Goal: Task Accomplishment & Management: Complete application form

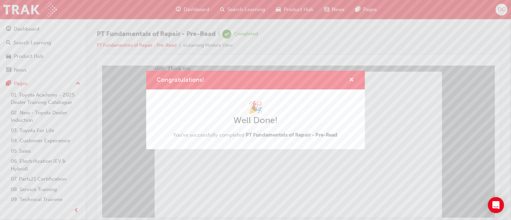
click at [353, 79] on span "cross-icon" at bounding box center [351, 81] width 5 height 6
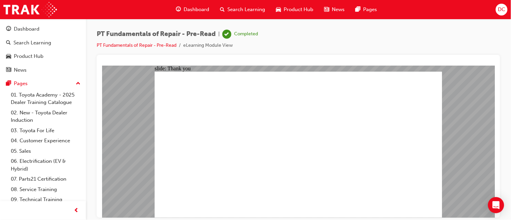
click at [201, 11] on span "Dashboard" at bounding box center [197, 10] width 26 height 8
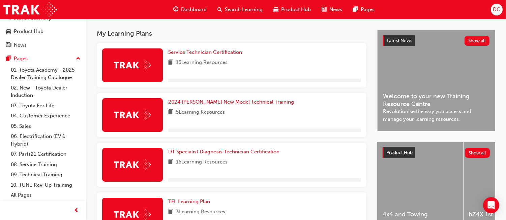
scroll to position [150, 0]
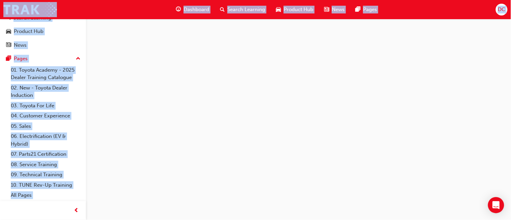
click at [329, 166] on div at bounding box center [255, 110] width 511 height 220
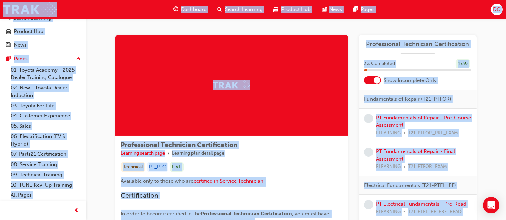
click at [382, 119] on link "PT Fundamentals of Repair - Pre-Course Assessment" at bounding box center [423, 122] width 95 height 14
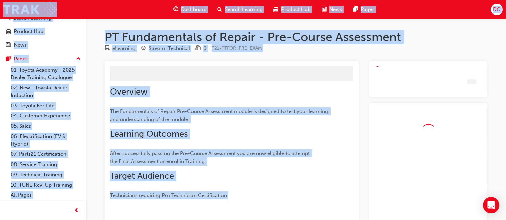
click at [382, 119] on div at bounding box center [428, 188] width 118 height 171
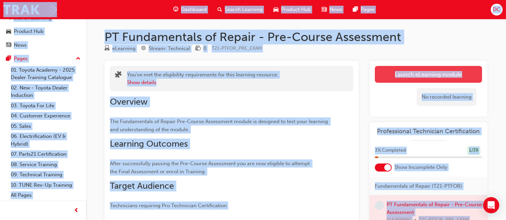
click at [408, 73] on link "Launch eLearning module" at bounding box center [428, 74] width 107 height 17
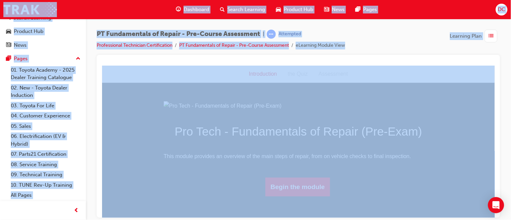
scroll to position [53, 0]
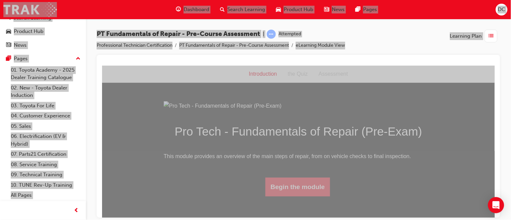
click at [300, 196] on button "Begin the module" at bounding box center [297, 187] width 65 height 19
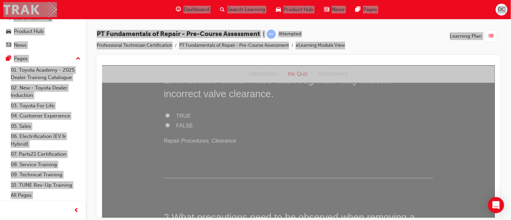
scroll to position [0, 0]
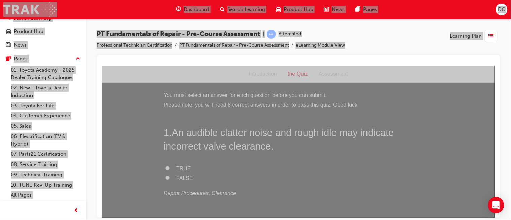
click at [165, 167] on input "TRUE" at bounding box center [167, 168] width 4 height 4
radio input "true"
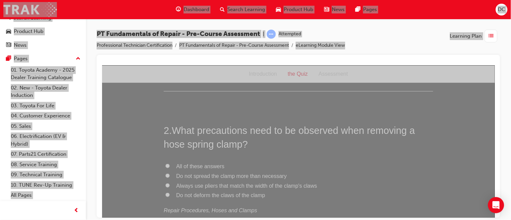
scroll to position [150, 0]
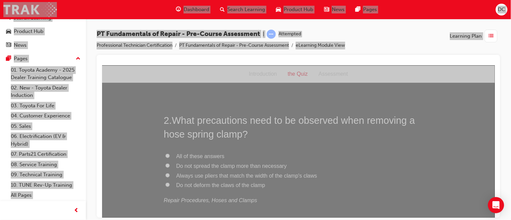
click at [165, 184] on input "Do not deform the claws of the clamp" at bounding box center [167, 185] width 4 height 4
radio input "true"
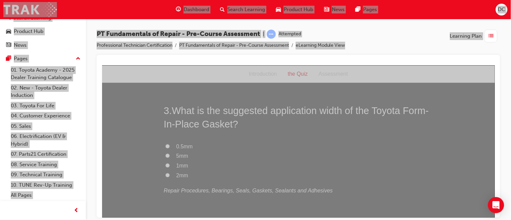
scroll to position [329, 0]
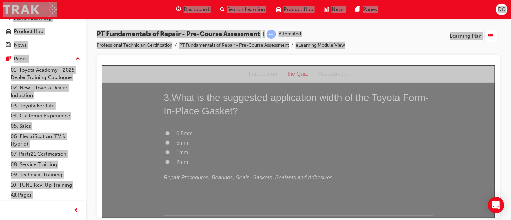
click at [165, 143] on input "5mm" at bounding box center [167, 143] width 4 height 4
radio input "true"
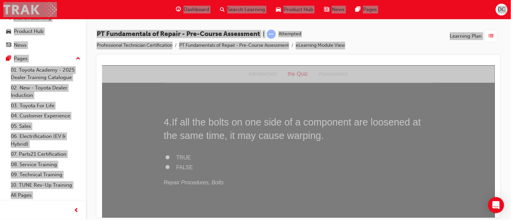
scroll to position [464, 0]
click at [165, 156] on input "TRUE" at bounding box center [167, 155] width 4 height 4
radio input "true"
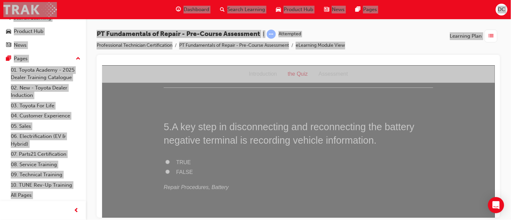
scroll to position [599, 0]
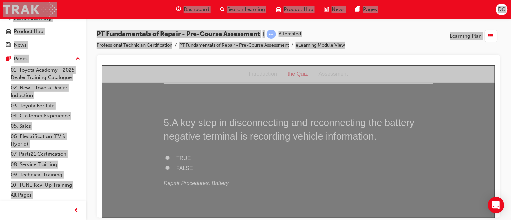
click at [165, 158] on input "TRUE" at bounding box center [167, 158] width 4 height 4
radio input "true"
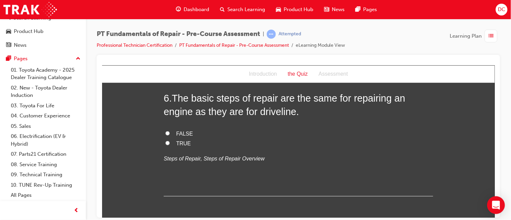
scroll to position [764, 0]
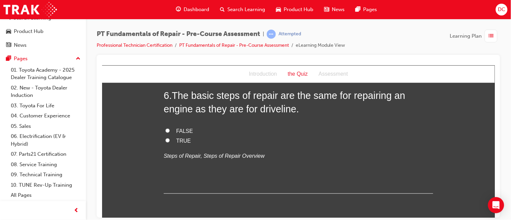
click at [165, 141] on input "TRUE" at bounding box center [167, 140] width 4 height 4
radio input "true"
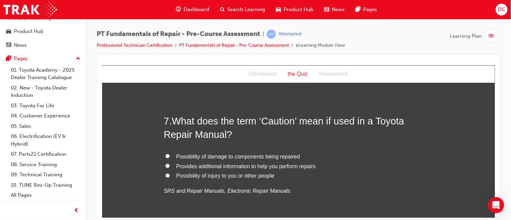
scroll to position [884, 0]
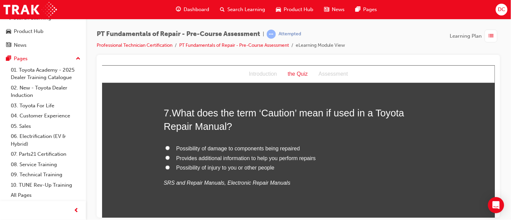
click at [165, 149] on input "Possibility of damage to components being repaired" at bounding box center [167, 148] width 4 height 4
radio input "true"
click at [165, 168] on input "Possibility of injury to you or other people" at bounding box center [167, 167] width 4 height 4
radio input "true"
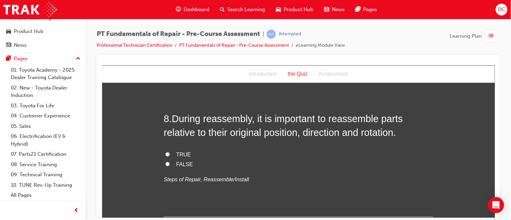
scroll to position [1033, 0]
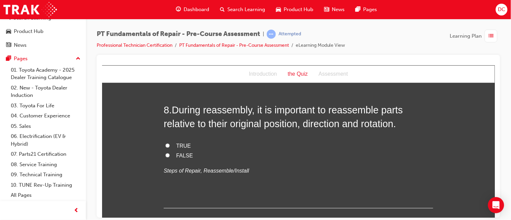
click at [165, 146] on input "TRUE" at bounding box center [167, 146] width 4 height 4
radio input "true"
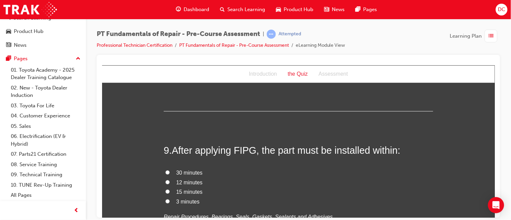
scroll to position [1138, 0]
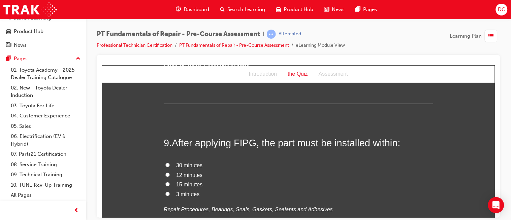
click at [165, 194] on input "3 minutes" at bounding box center [167, 194] width 4 height 4
radio input "true"
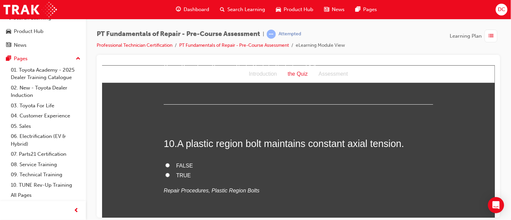
scroll to position [1288, 0]
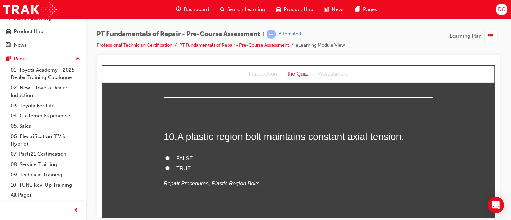
click at [165, 169] on input "TRUE" at bounding box center [167, 168] width 4 height 4
radio input "true"
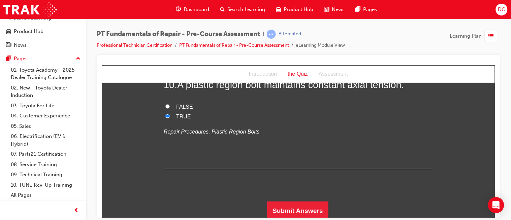
scroll to position [1343, 0]
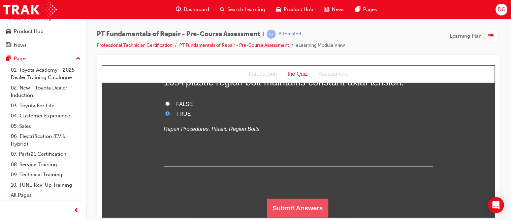
click at [311, 209] on button "Submit Answers" at bounding box center [297, 208] width 61 height 19
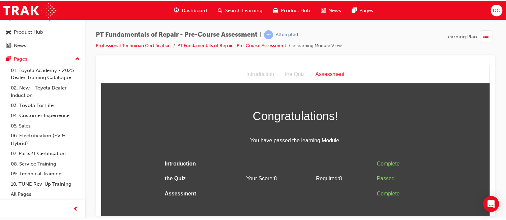
scroll to position [0, 0]
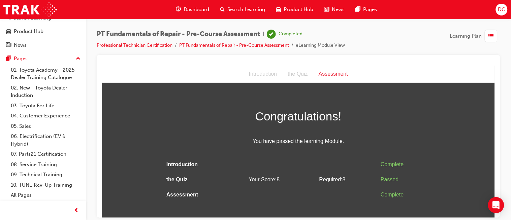
click at [195, 10] on span "Dashboard" at bounding box center [197, 10] width 26 height 8
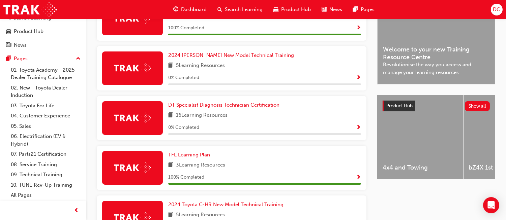
scroll to position [194, 0]
